Goal: Information Seeking & Learning: Learn about a topic

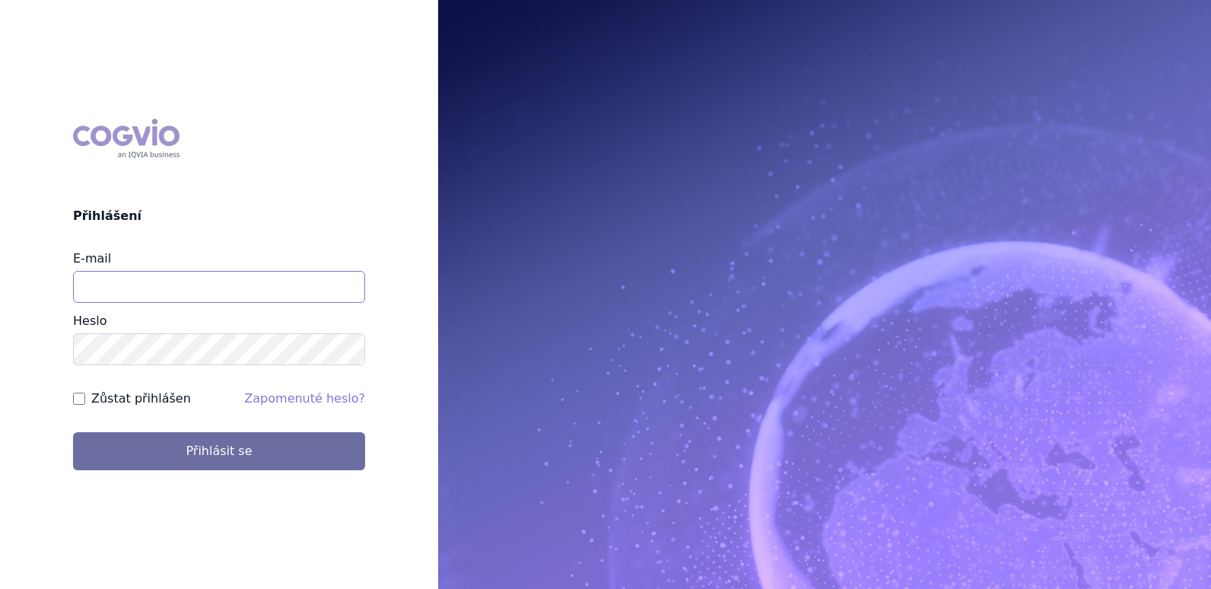
click at [230, 299] on input "E-mail" at bounding box center [219, 287] width 292 height 32
type input "klara.koubkova.ext@boehringer-ingelheim.com"
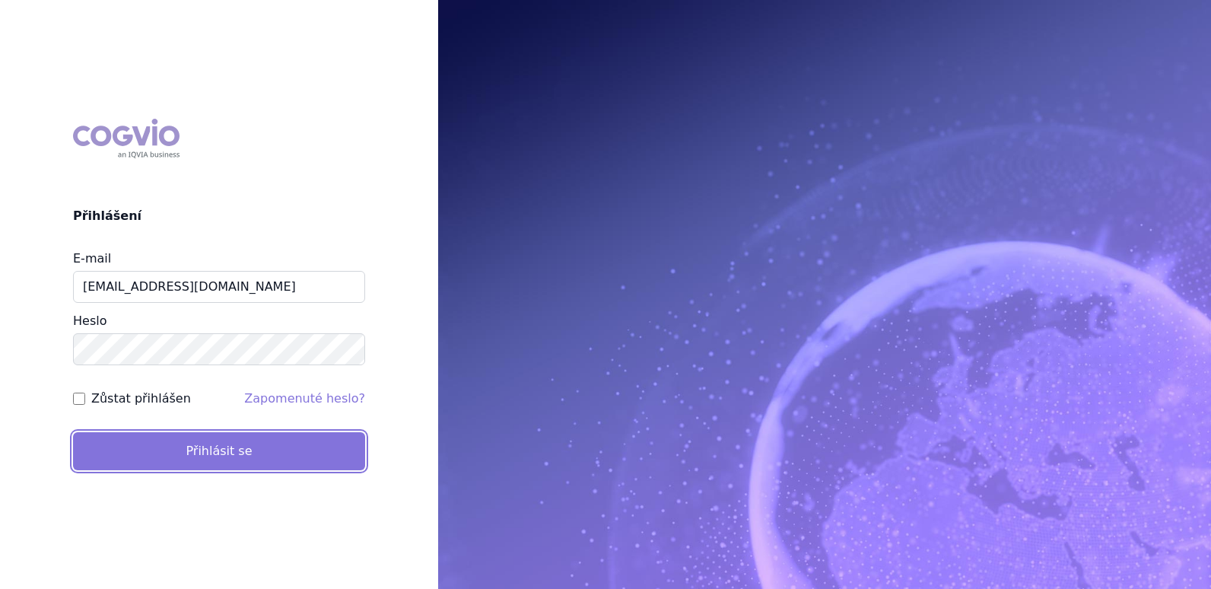
click at [212, 459] on button "Přihlásit se" at bounding box center [219, 451] width 292 height 38
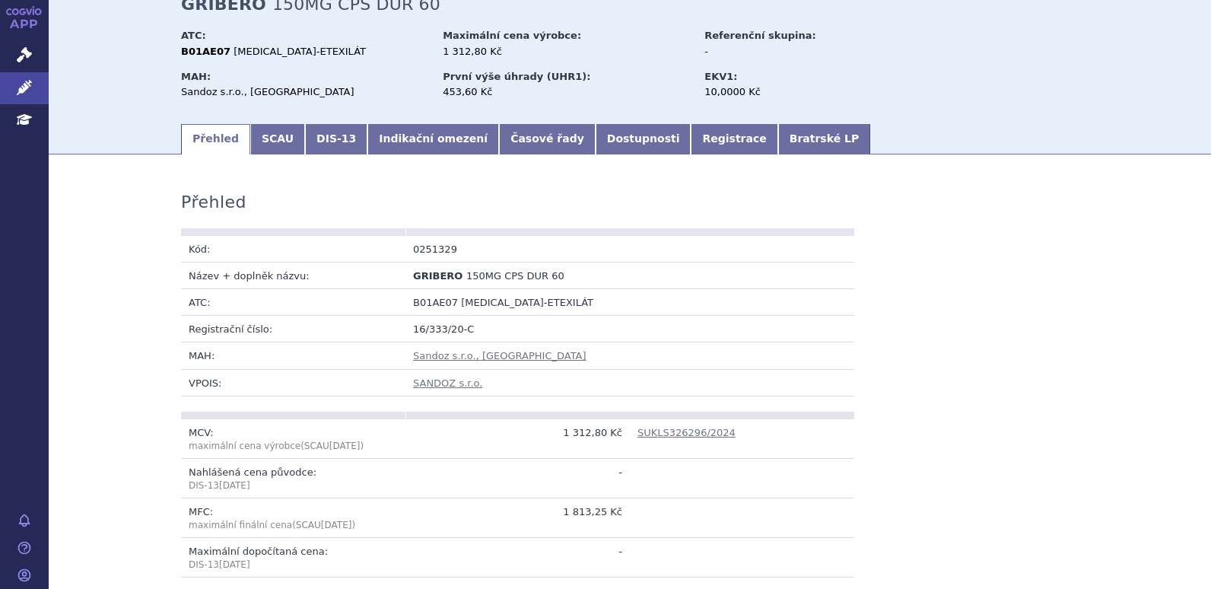
scroll to position [76, 0]
click at [422, 151] on link "Indikační omezení" at bounding box center [433, 140] width 132 height 30
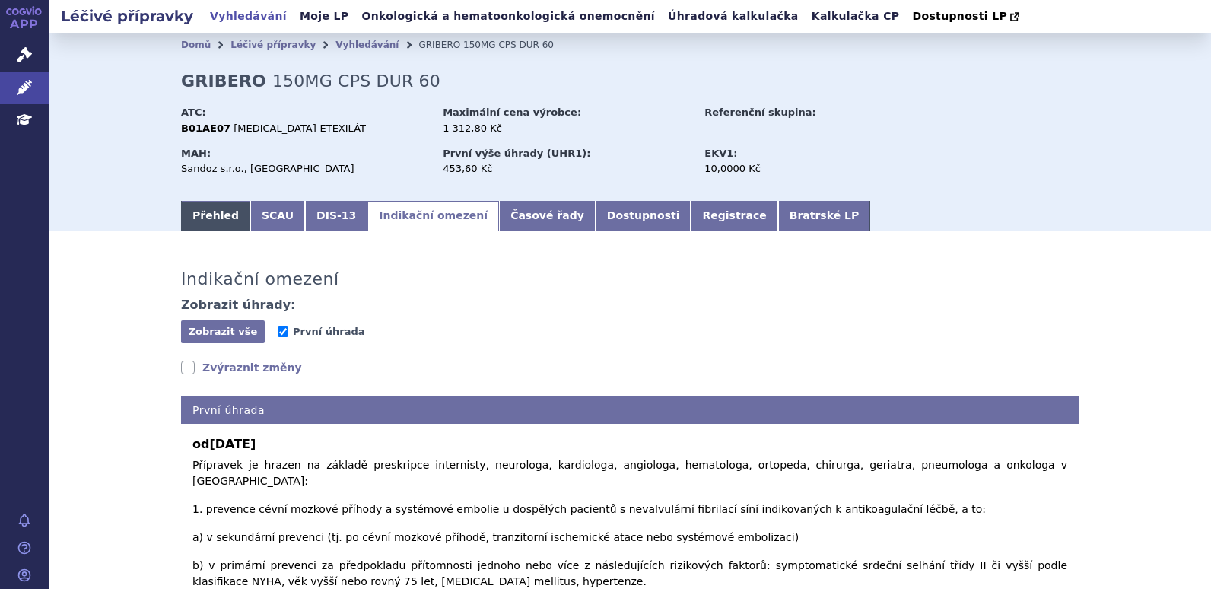
click at [219, 230] on link "Přehled" at bounding box center [215, 216] width 69 height 30
